Goal: Complete application form

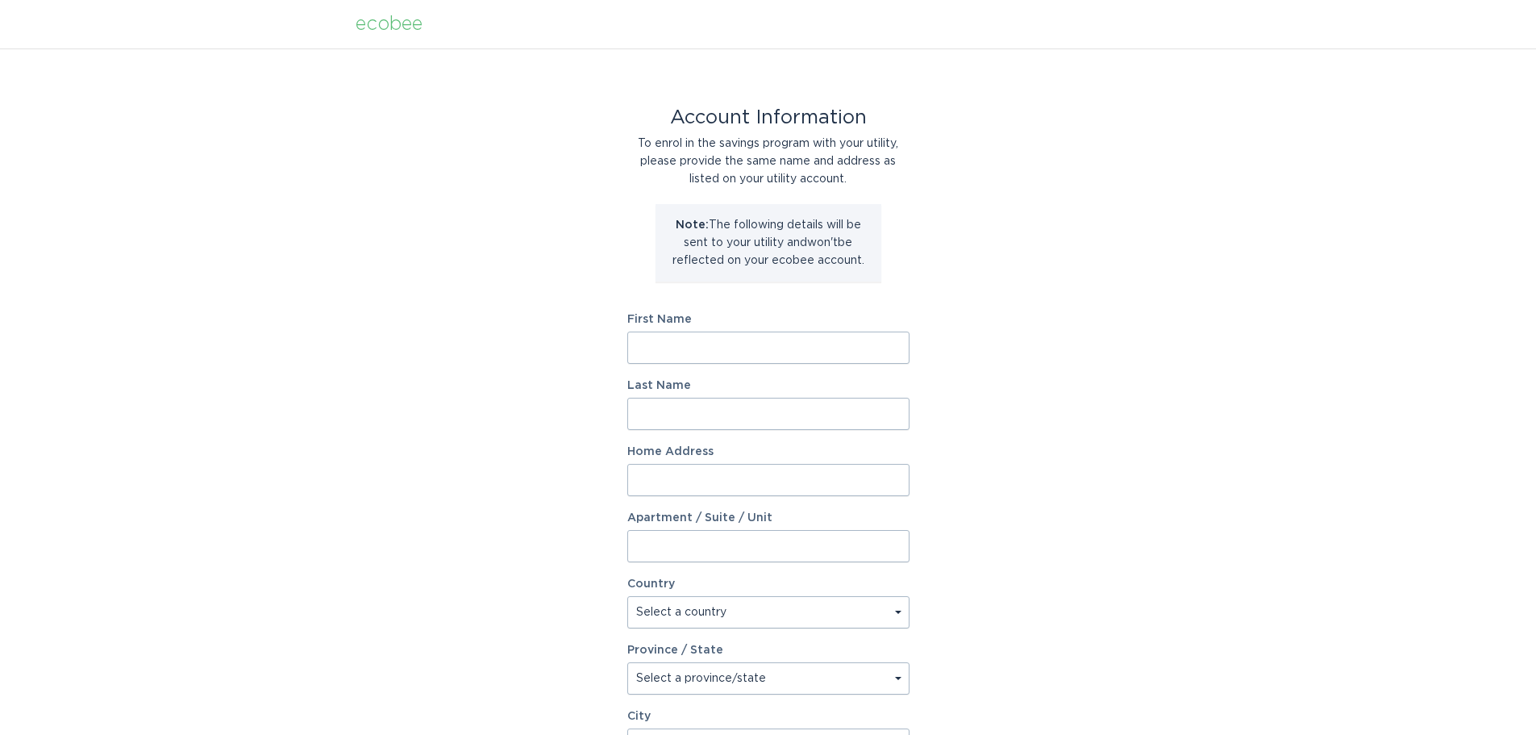
click at [770, 343] on input "First Name" at bounding box center [768, 347] width 282 height 32
click at [739, 346] on input "First Name" at bounding box center [768, 347] width 282 height 32
click at [481, 377] on div "Account Information To enrol in the savings program with your utility, please p…" at bounding box center [768, 493] width 1536 height 891
click at [681, 361] on input "First Name" at bounding box center [768, 347] width 282 height 32
click at [783, 346] on input "First Name" at bounding box center [768, 347] width 282 height 32
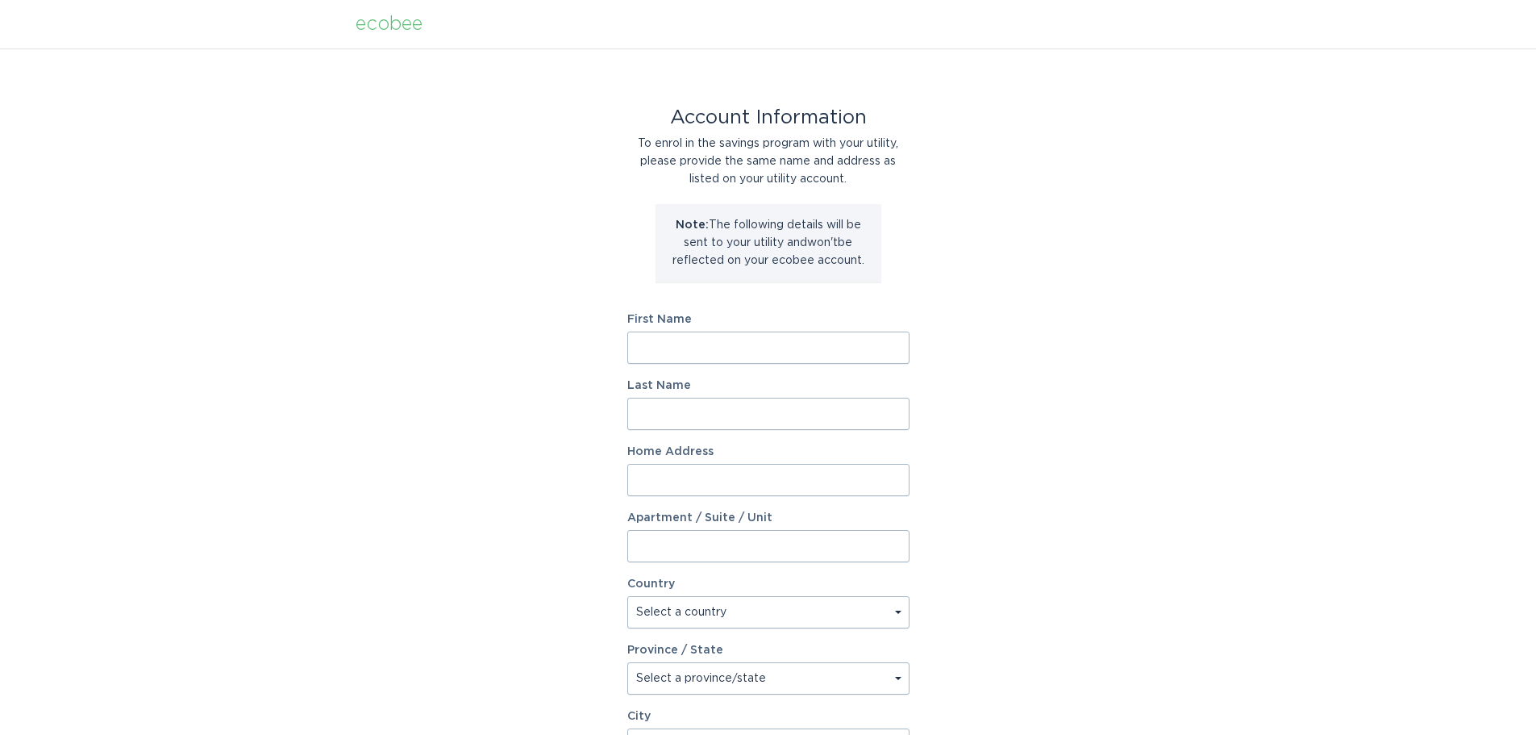
click at [783, 346] on input "First Name" at bounding box center [768, 347] width 282 height 32
drag, startPoint x: 736, startPoint y: 340, endPoint x: 723, endPoint y: 335, distance: 13.8
click at [736, 339] on input "First Name" at bounding box center [768, 347] width 282 height 32
type input "[PERSON_NAME]"
type input "A [PERSON_NAME]"
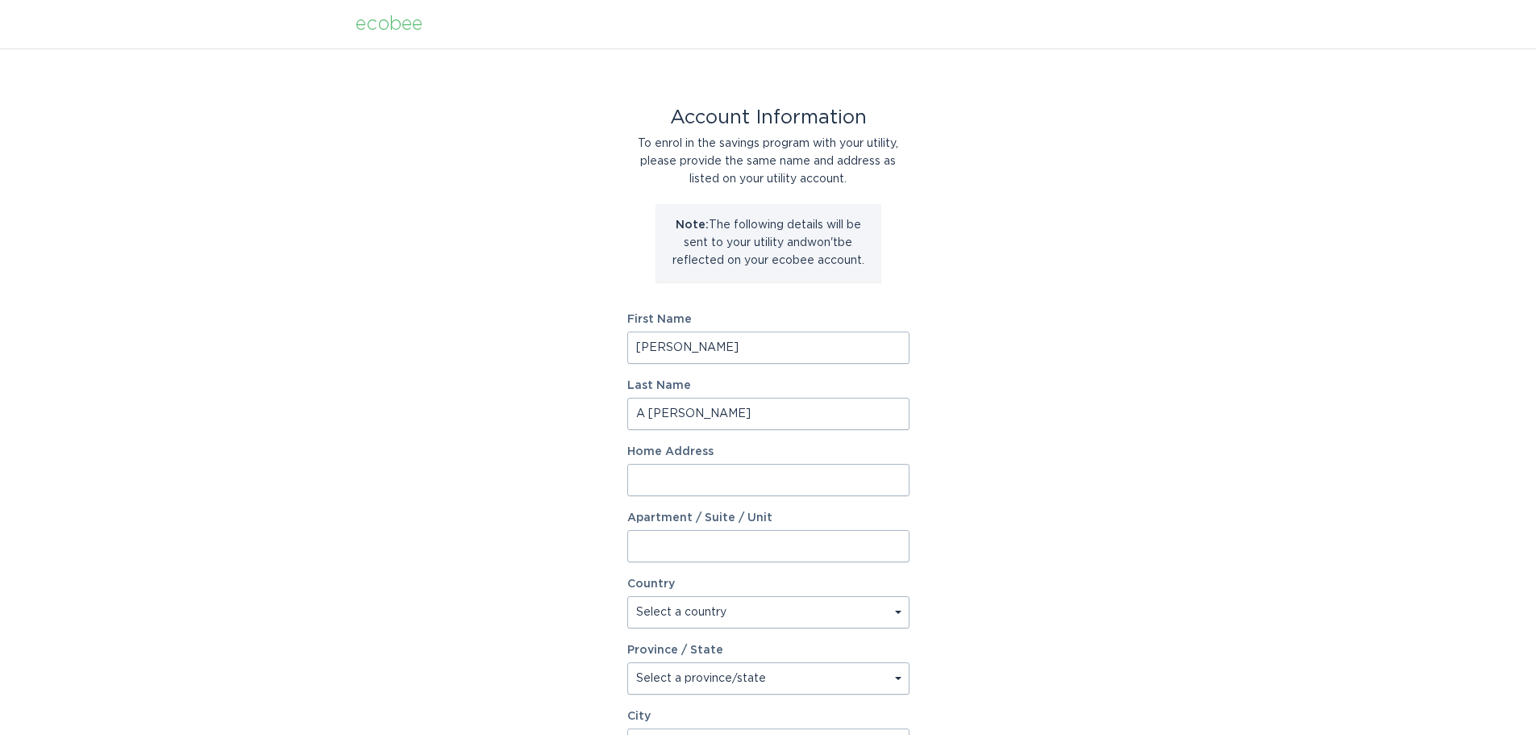
type input "[STREET_ADDRESS][PERSON_NAME]"
select select "US"
type input "[GEOGRAPHIC_DATA]"
type input "85757"
select select "AZ"
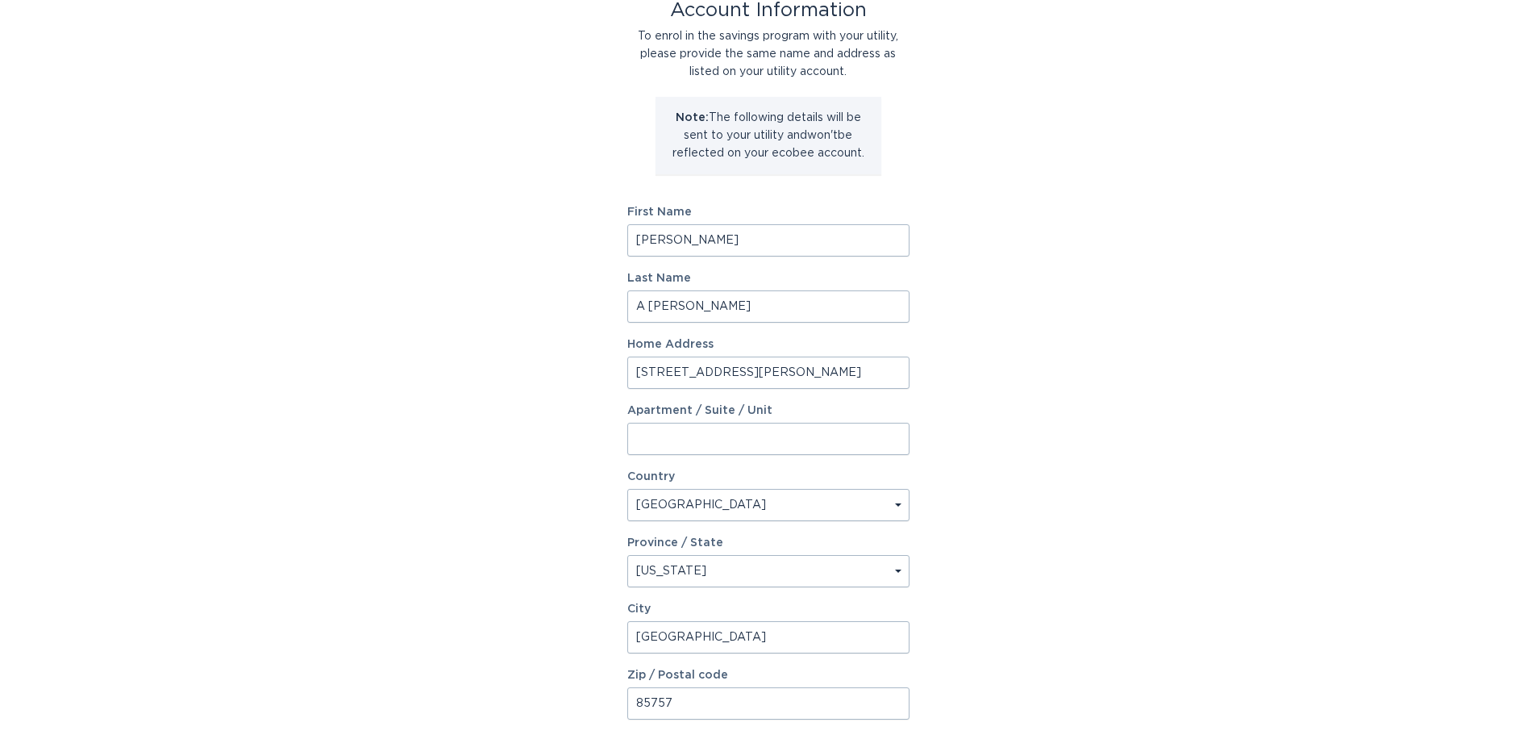
scroll to position [247, 0]
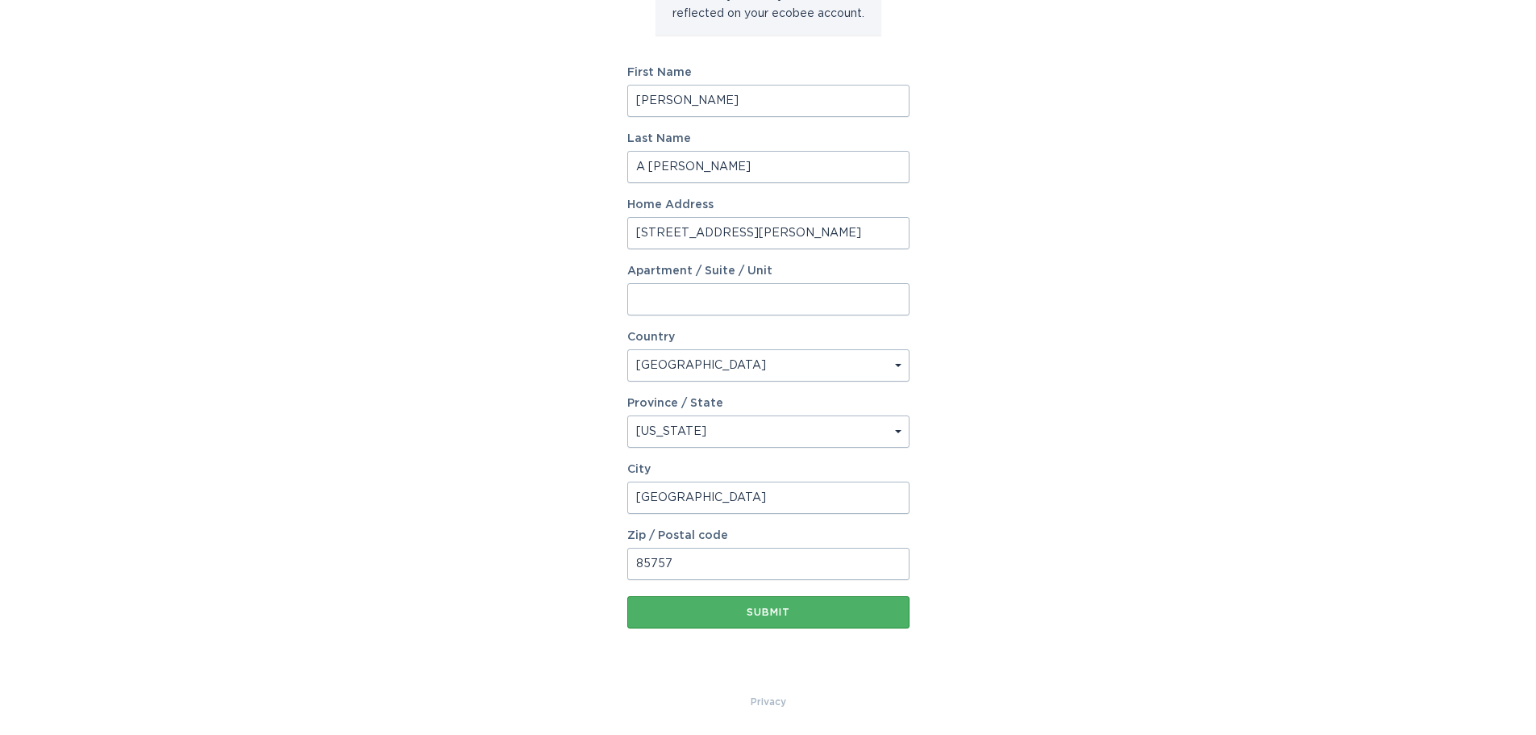
click at [679, 619] on button "Submit" at bounding box center [768, 612] width 282 height 32
